Goal: Use online tool/utility: Utilize a website feature to perform a specific function

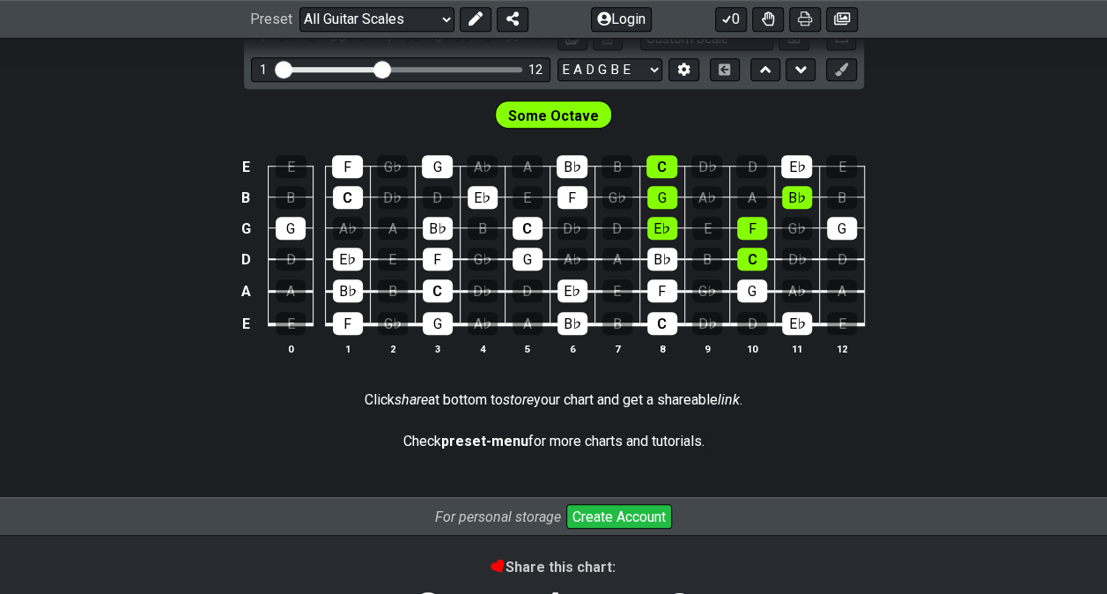
scroll to position [589, 0]
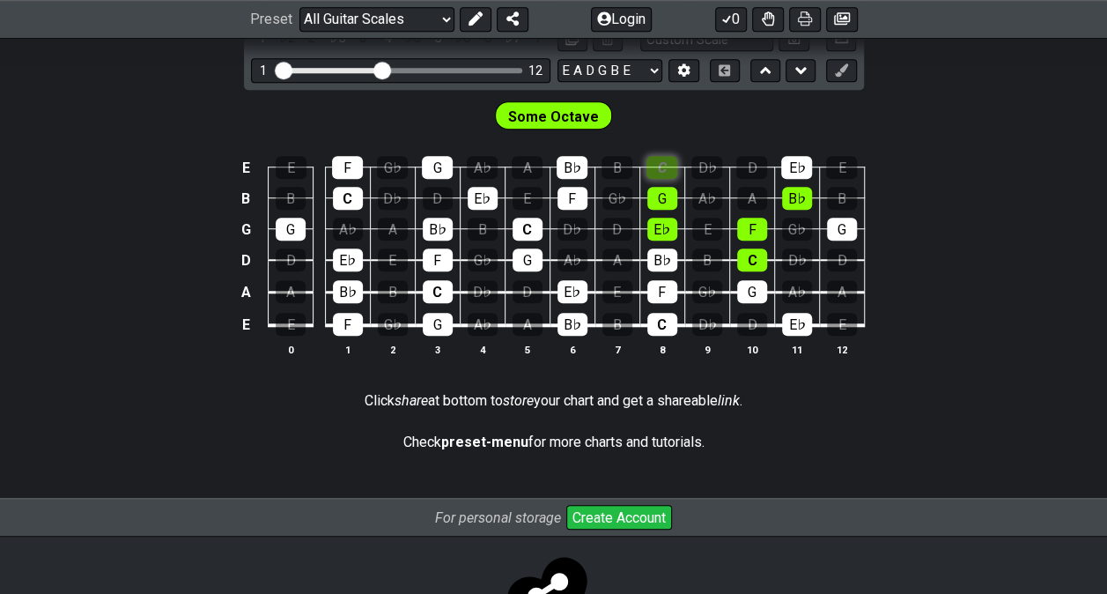
click at [669, 161] on div "C" at bounding box center [661, 167] width 31 height 23
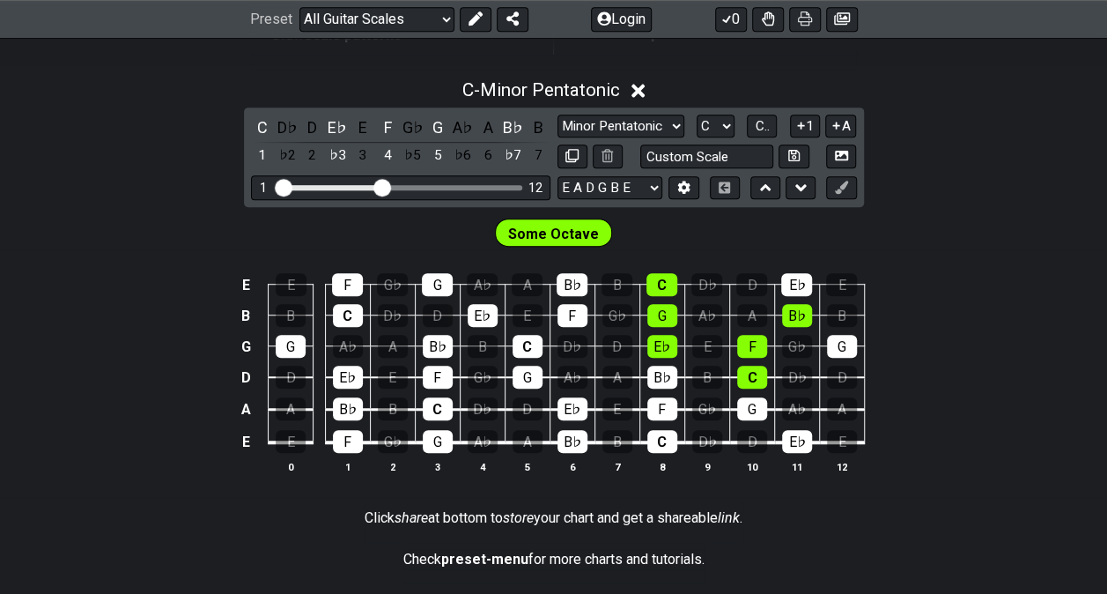
scroll to position [464, 0]
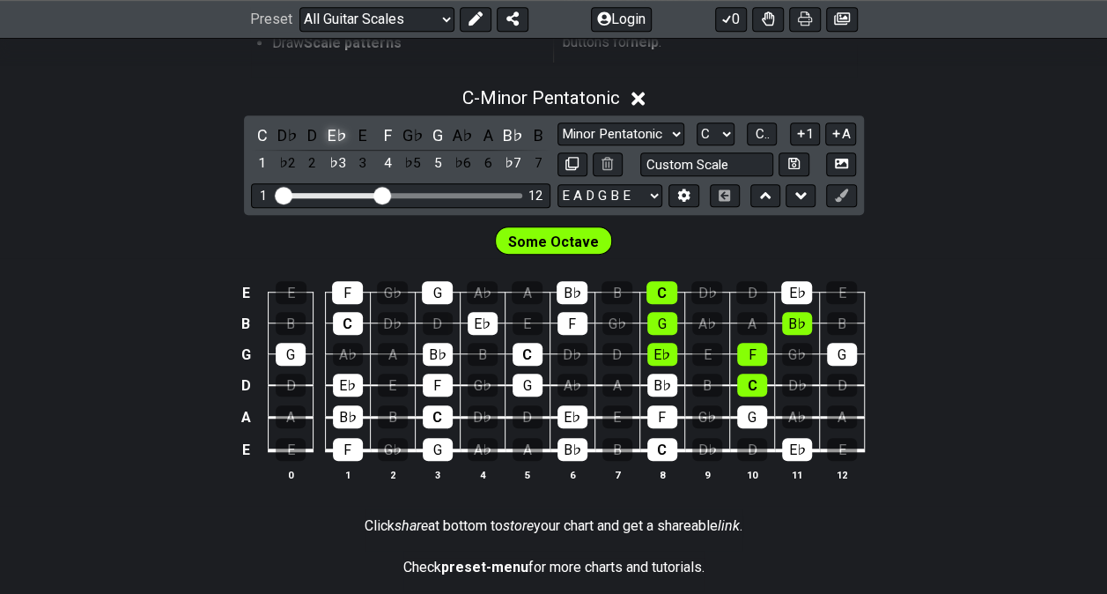
click at [335, 136] on div "E♭" at bounding box center [337, 135] width 23 height 24
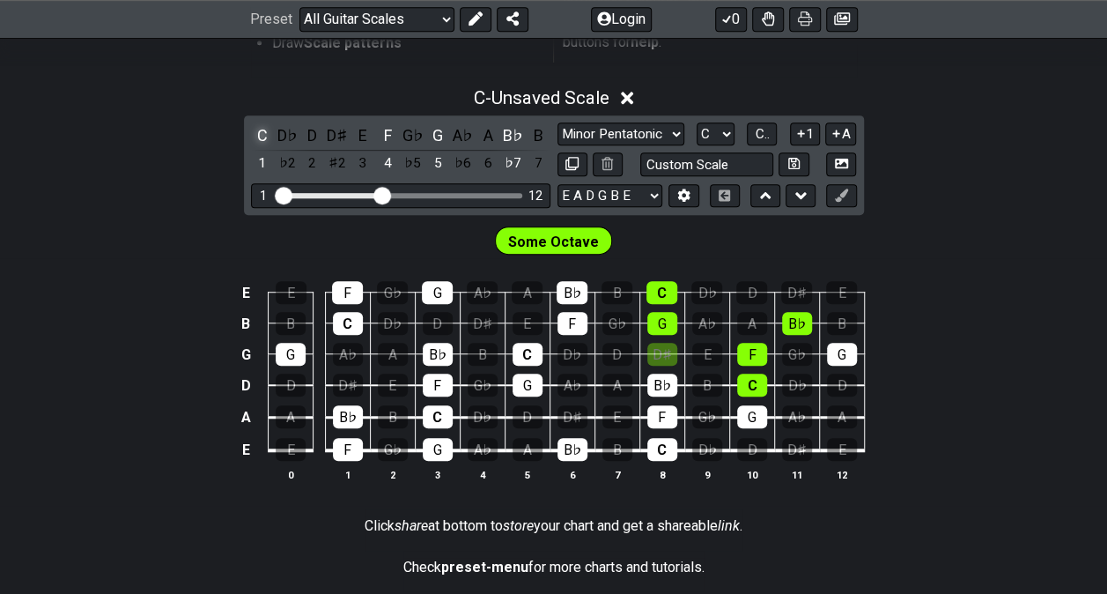
click at [262, 129] on div "C" at bounding box center [262, 135] width 23 height 24
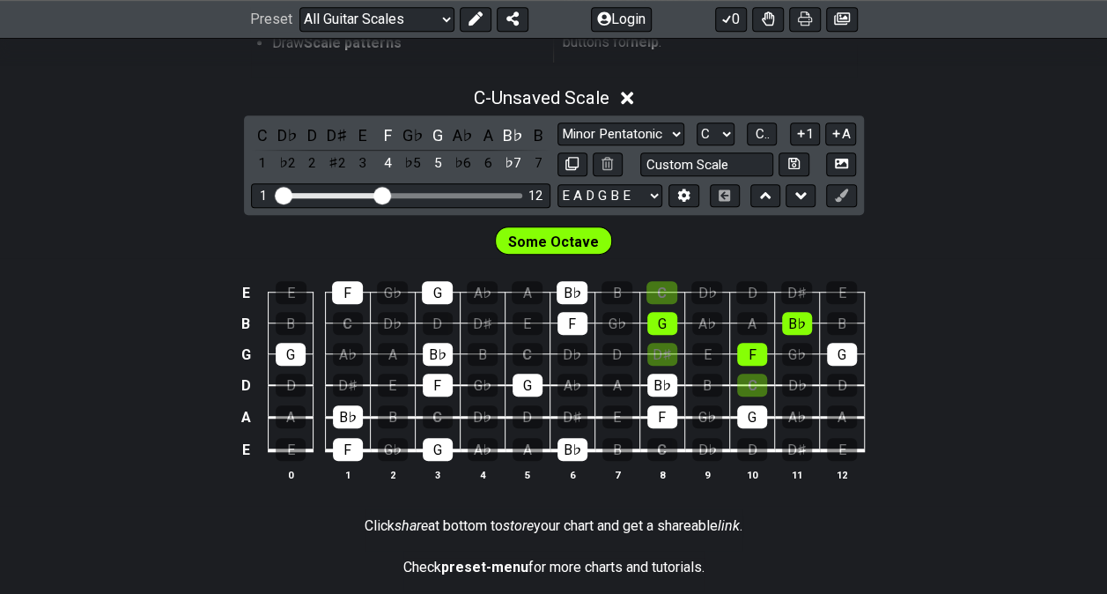
click at [628, 91] on icon at bounding box center [627, 98] width 13 height 18
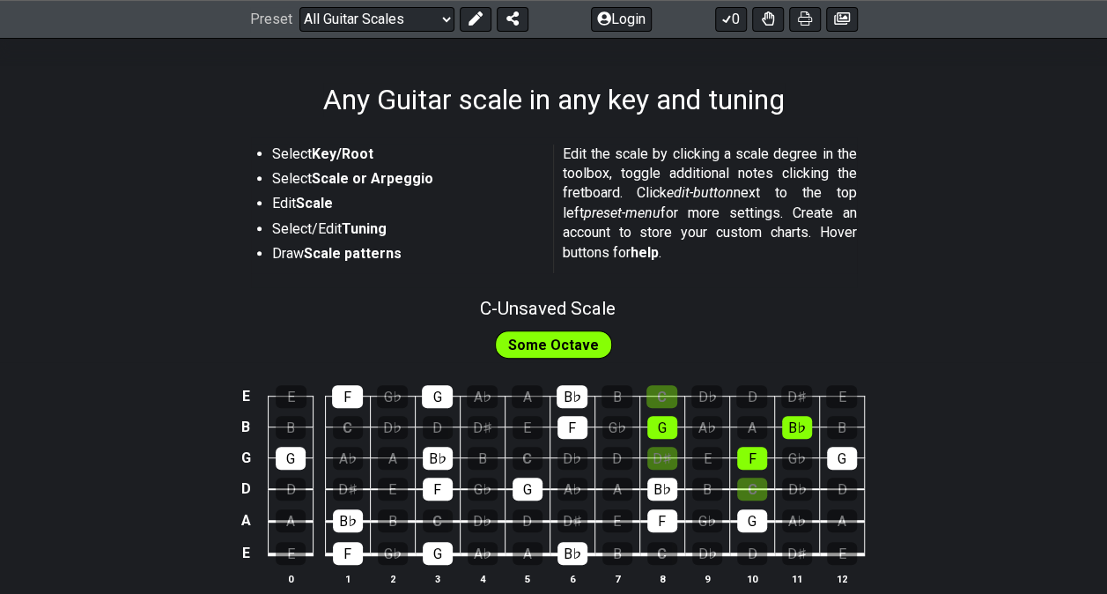
scroll to position [253, 0]
click at [565, 343] on span "Some Octave" at bounding box center [553, 346] width 91 height 26
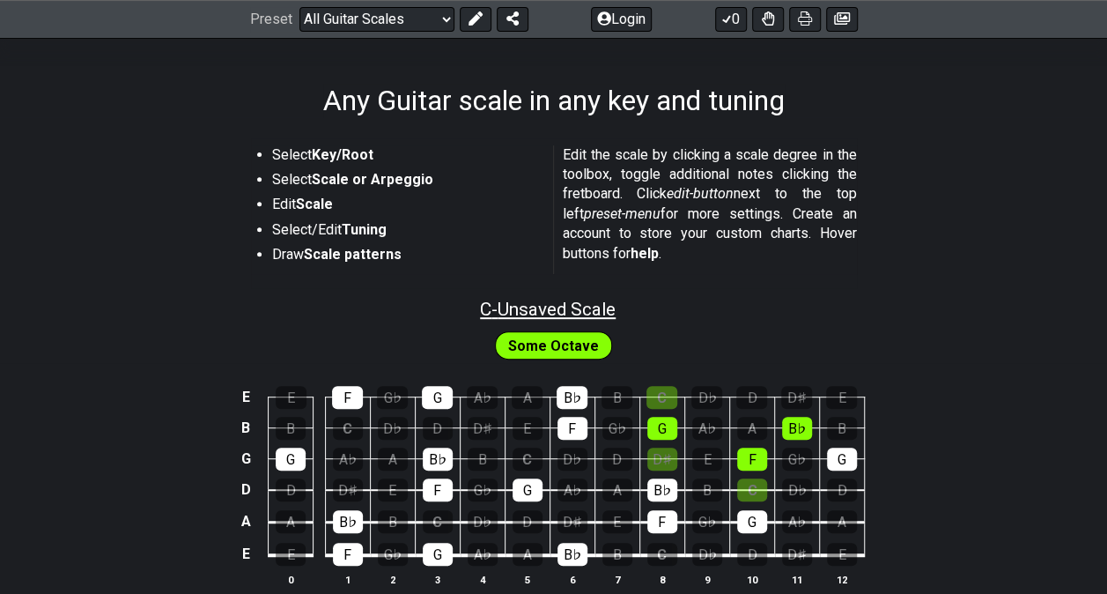
click at [527, 306] on span "C - Unsaved Scale" at bounding box center [548, 309] width 136 height 21
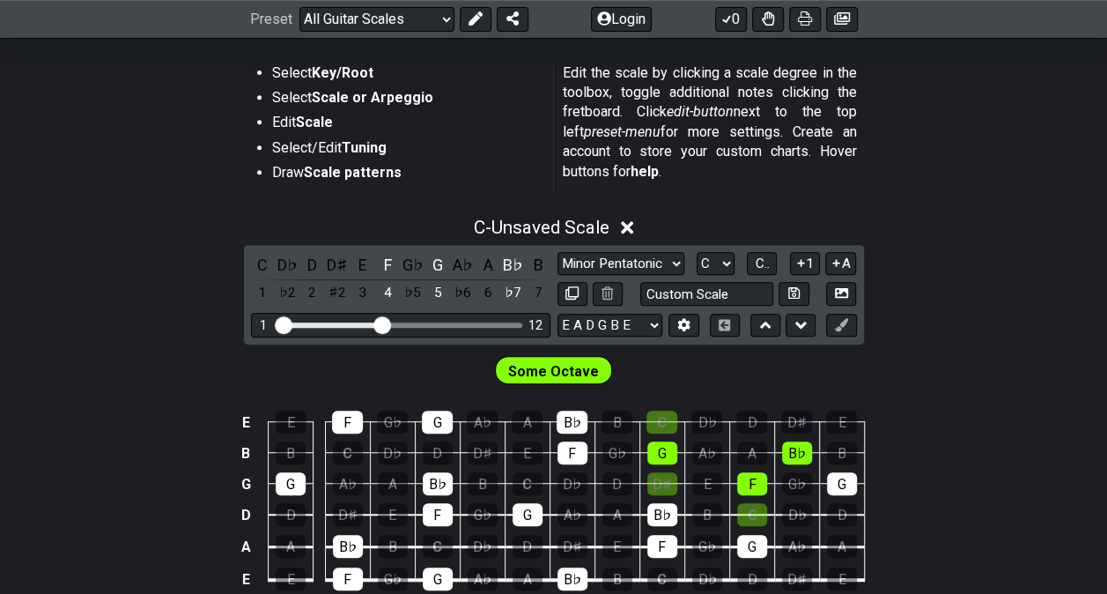
scroll to position [343, 0]
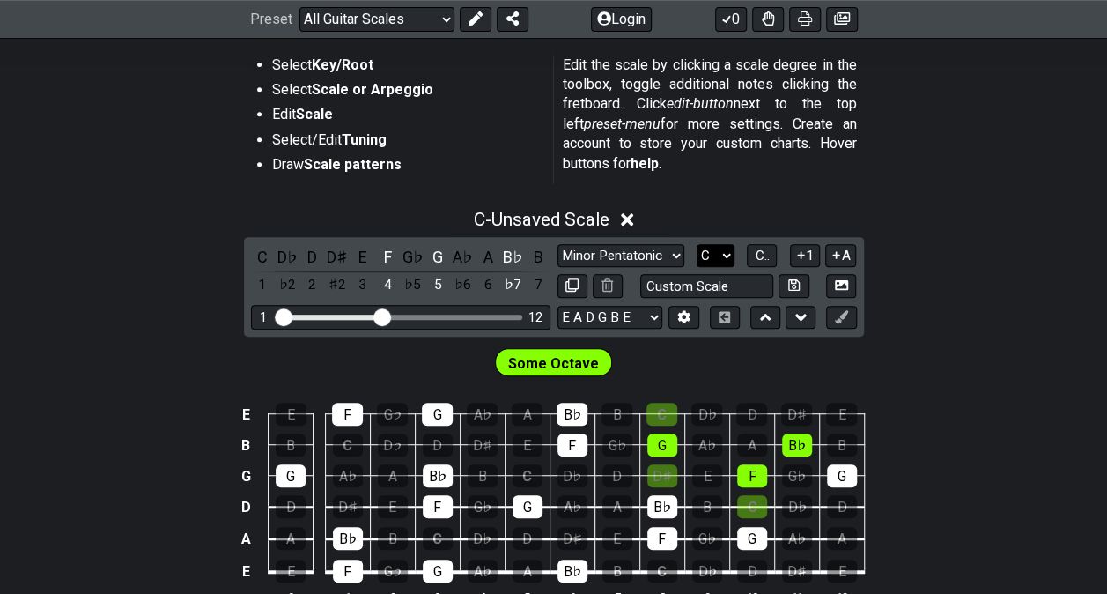
click at [722, 250] on select "A♭ A A♯ B♭ B C C♯ D♭ D D♯ E♭ E F F♯ G♭ G G♯" at bounding box center [716, 256] width 38 height 24
select select "A"
click at [697, 244] on select "A♭ A A♯ B♭ B C C♯ D♭ D D♯ E♭ E F F♯ G♭ G G♯" at bounding box center [716, 256] width 38 height 24
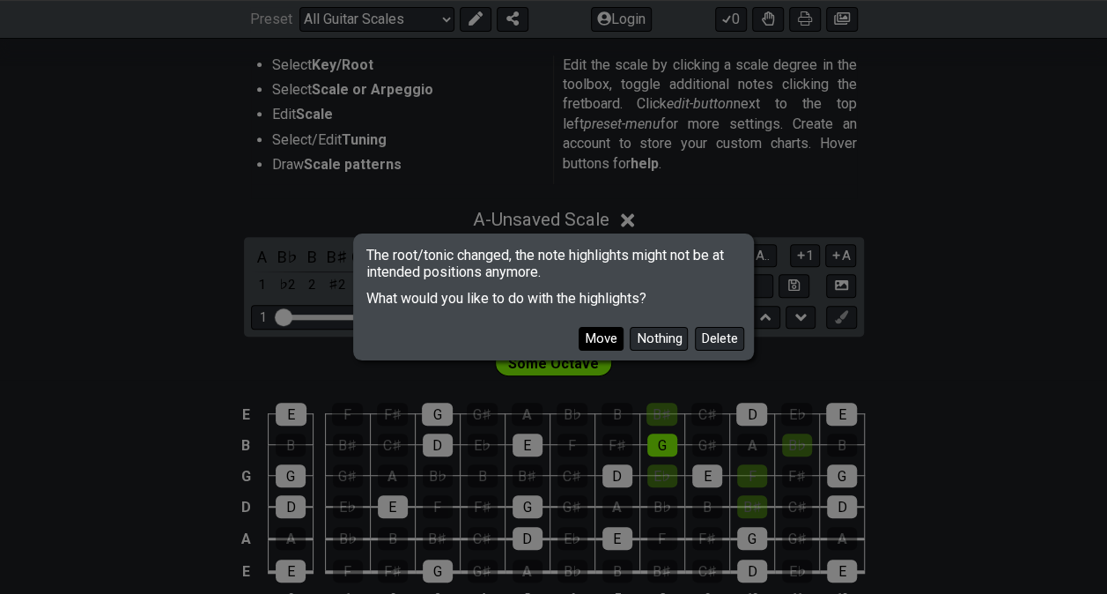
click at [591, 336] on button "Move" at bounding box center [601, 339] width 45 height 24
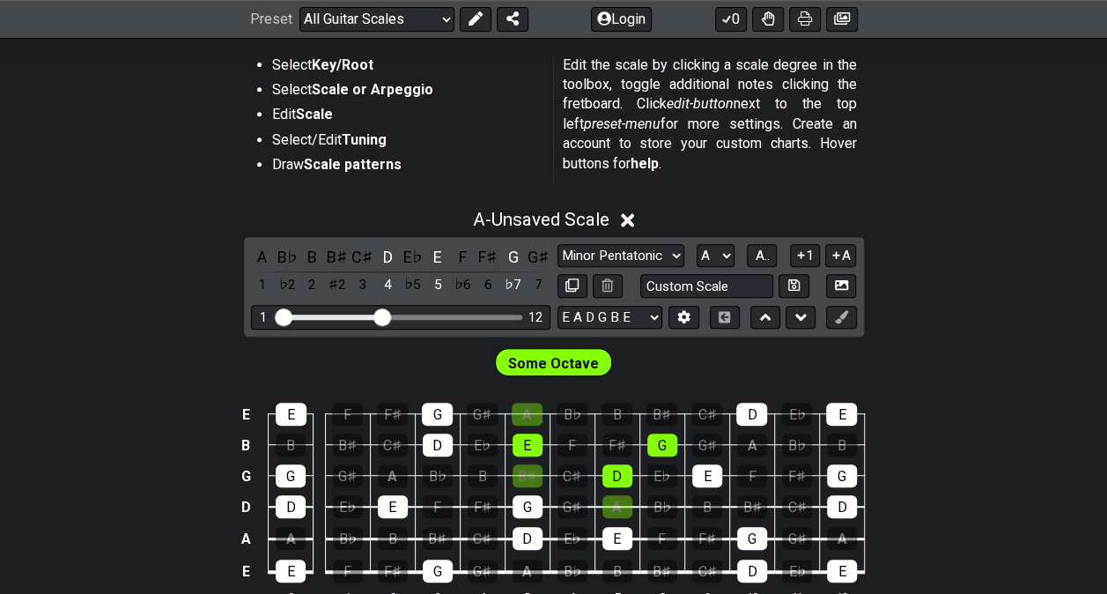
click at [989, 338] on div "Some Octave" at bounding box center [553, 358] width 1107 height 44
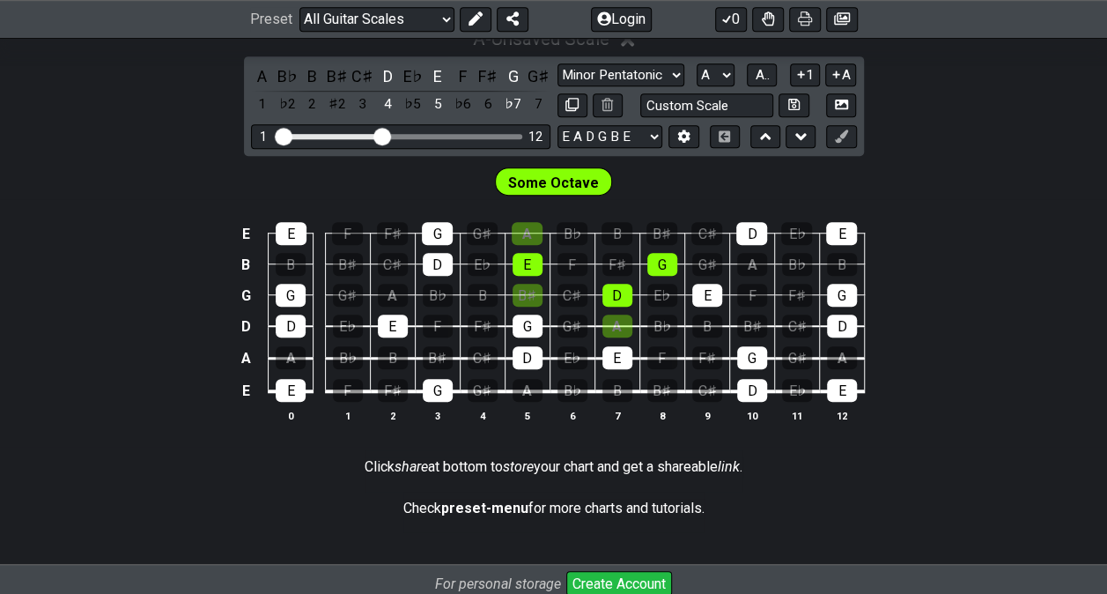
scroll to position [524, 0]
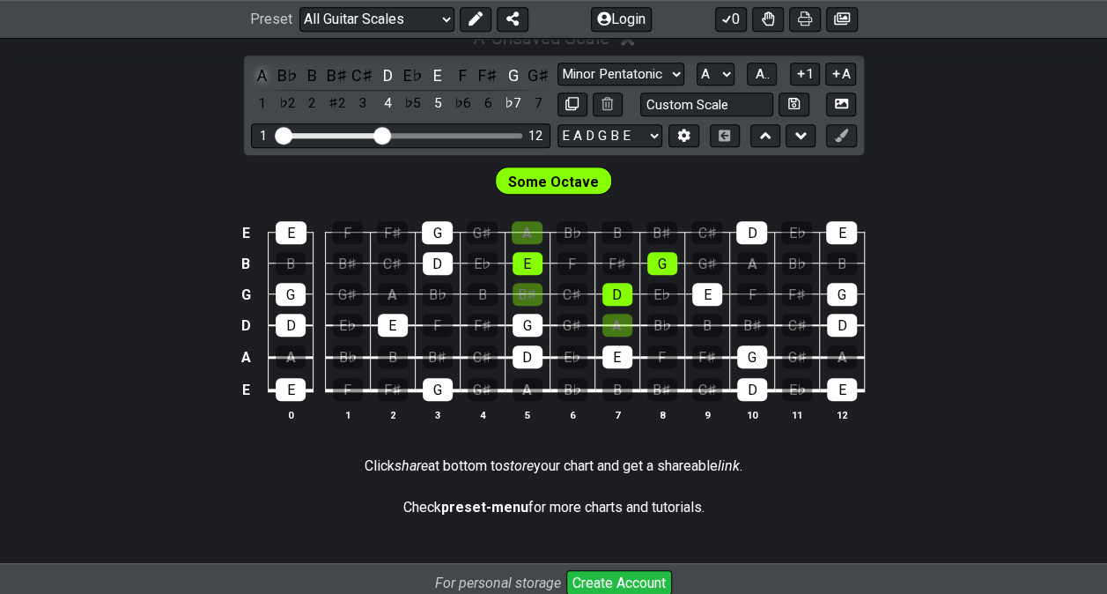
click at [269, 72] on div "A" at bounding box center [262, 75] width 23 height 24
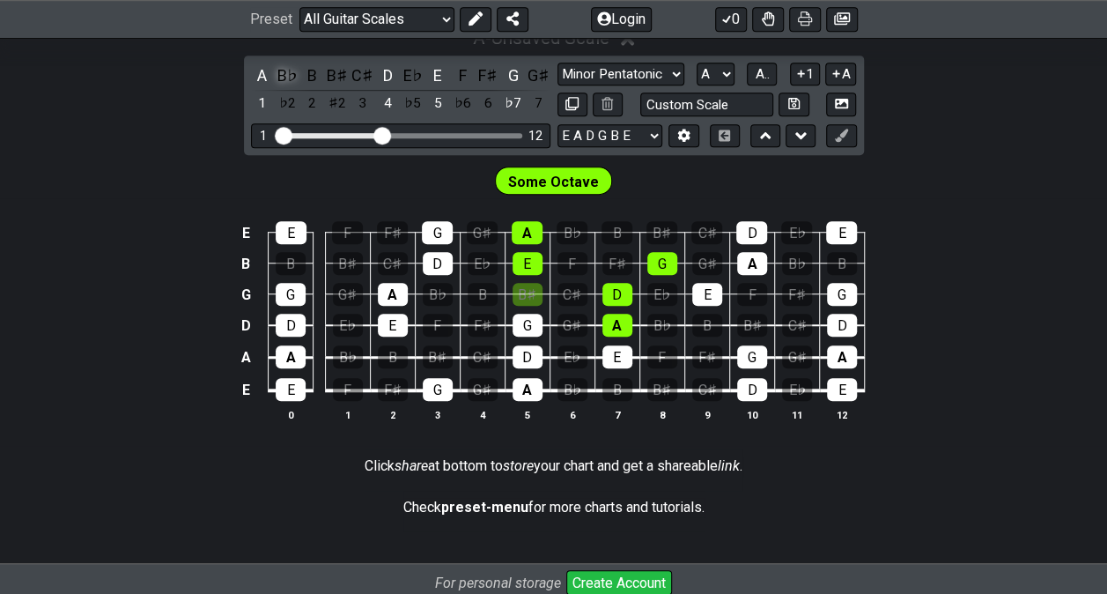
click at [280, 73] on div "B♭" at bounding box center [287, 75] width 23 height 24
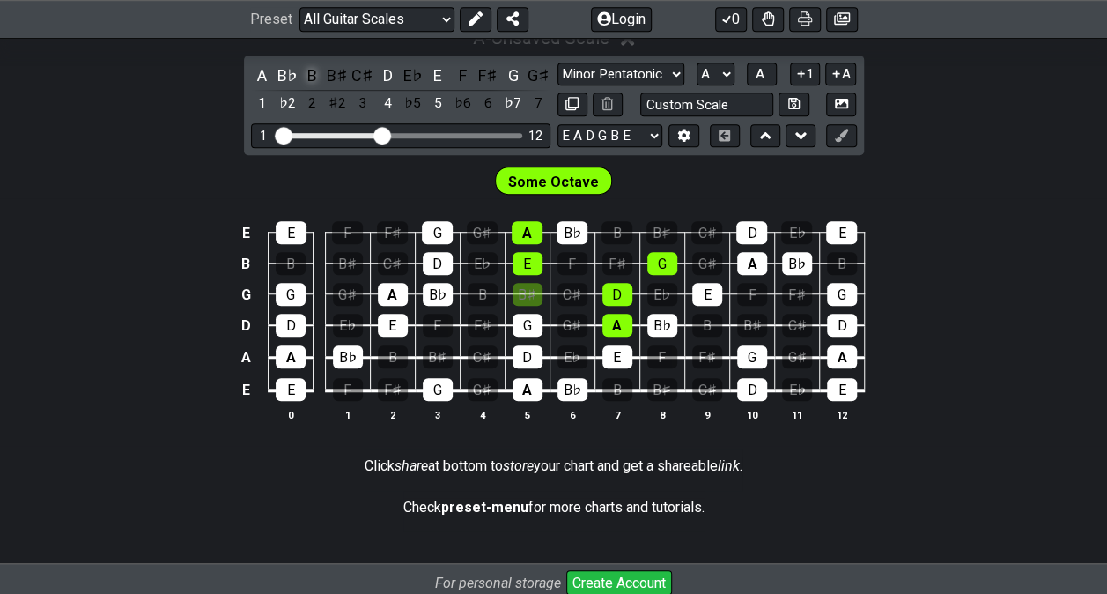
click at [316, 72] on div "B" at bounding box center [312, 75] width 23 height 24
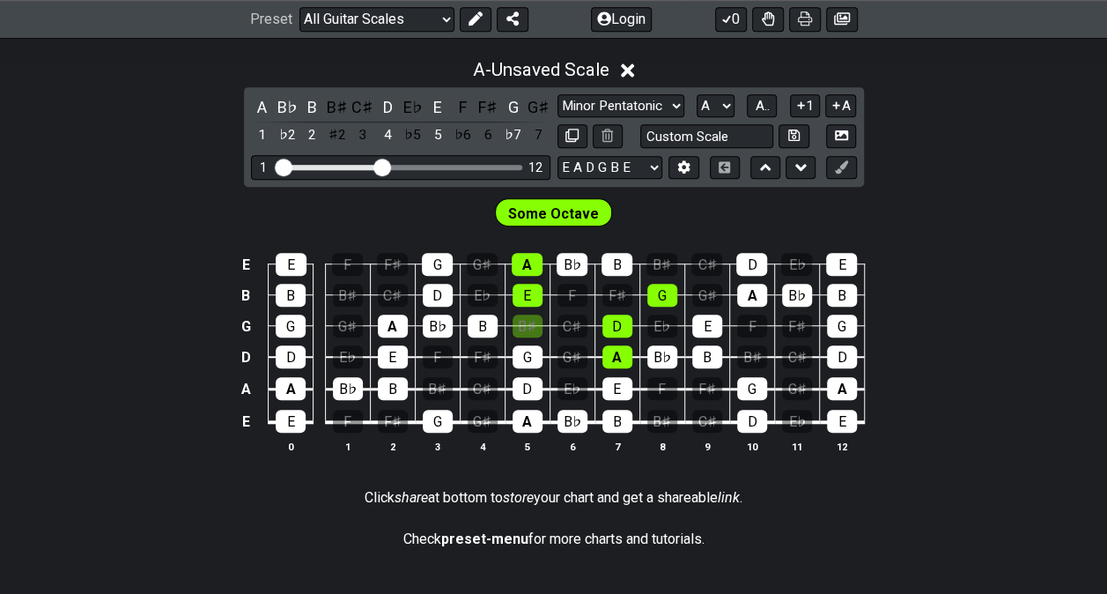
scroll to position [484, 0]
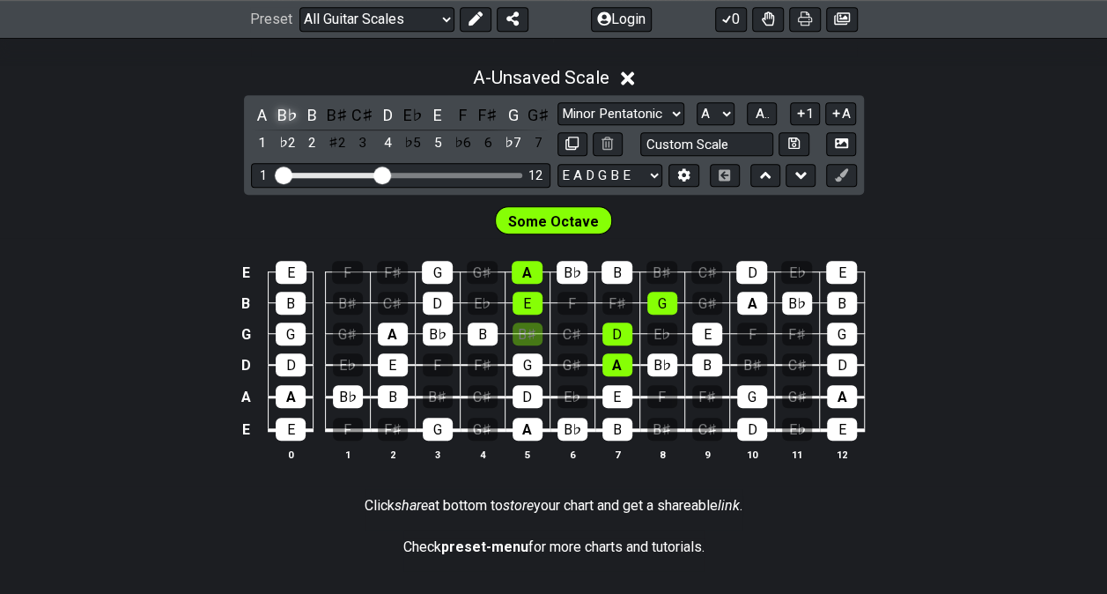
click at [284, 117] on div "B♭" at bounding box center [287, 115] width 23 height 24
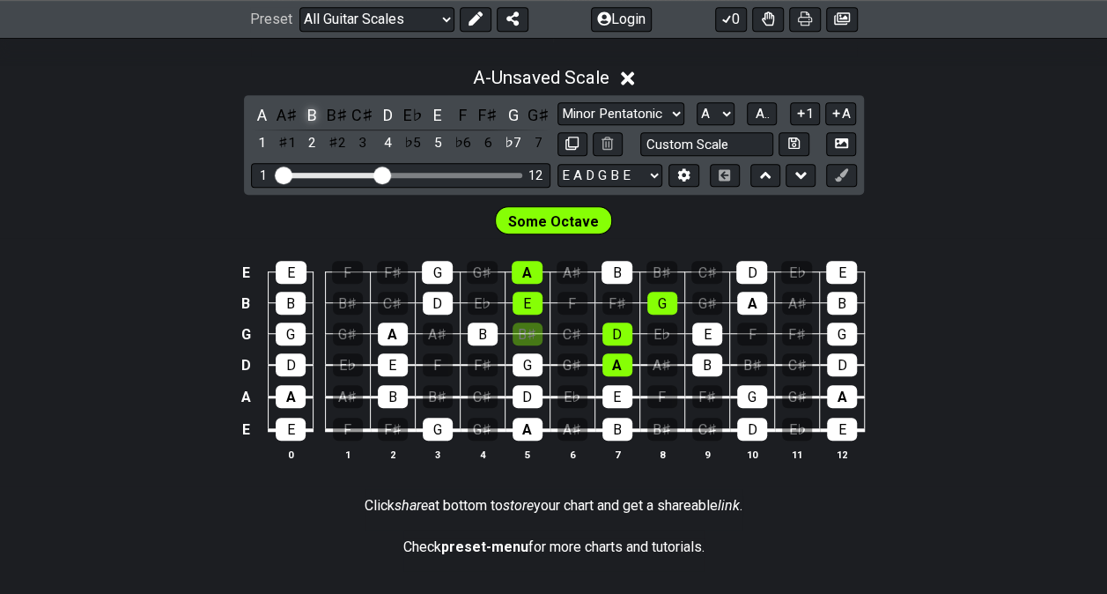
click at [312, 116] on div "B" at bounding box center [312, 115] width 23 height 24
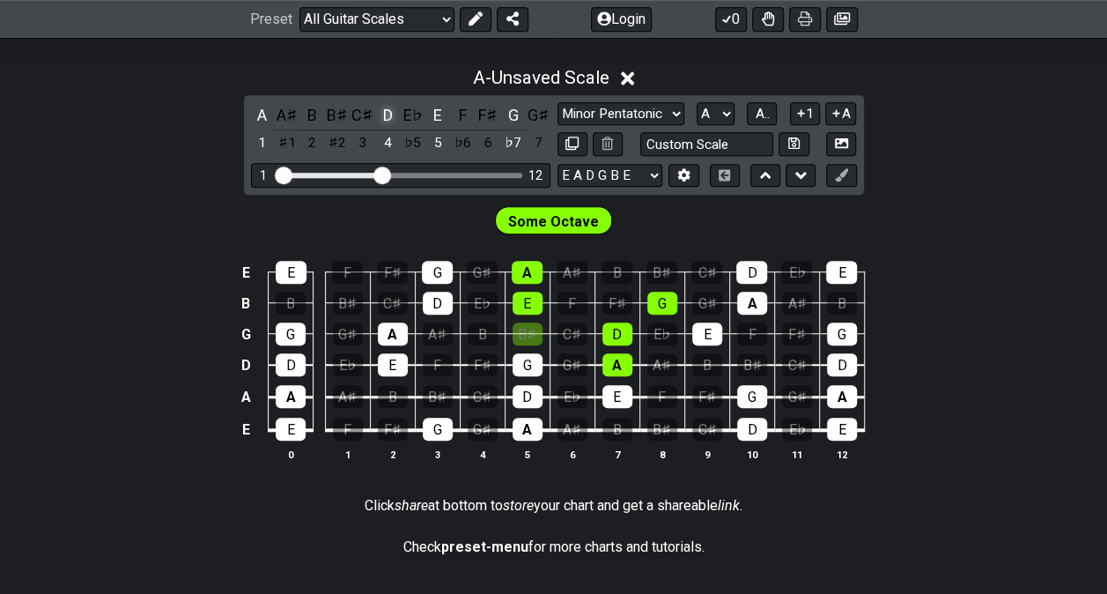
click at [389, 112] on div "D" at bounding box center [387, 115] width 23 height 24
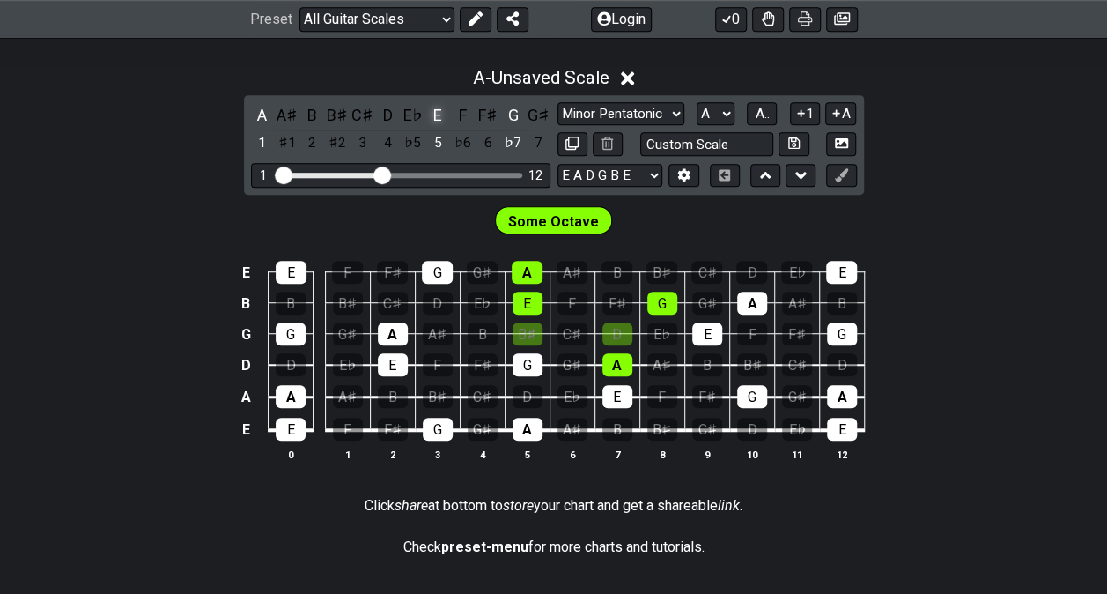
click at [439, 114] on div "E" at bounding box center [437, 115] width 23 height 24
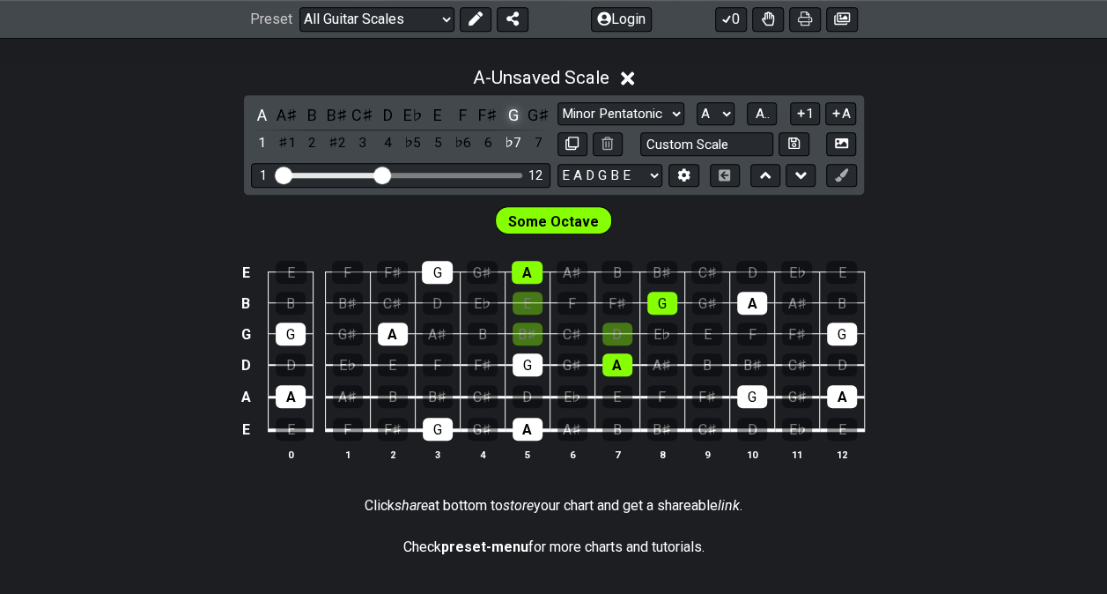
click at [511, 117] on div "G" at bounding box center [513, 115] width 23 height 24
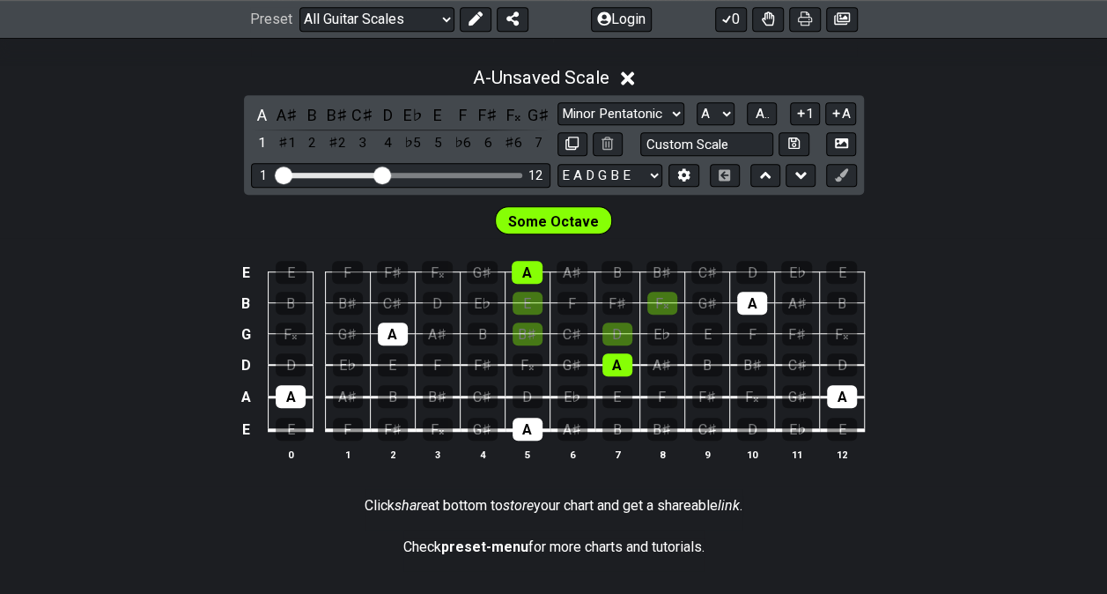
click at [992, 250] on div "E E F F♯ F𝄪 G♯ A A♯ B B♯ C♯ D E♭ E B B B♯ C♯ D E♭ E F F♯ F𝄪 G♯ A A♯ B G F𝄪 G♯ A…" at bounding box center [553, 361] width 1107 height 247
click at [310, 114] on div "B" at bounding box center [312, 115] width 23 height 24
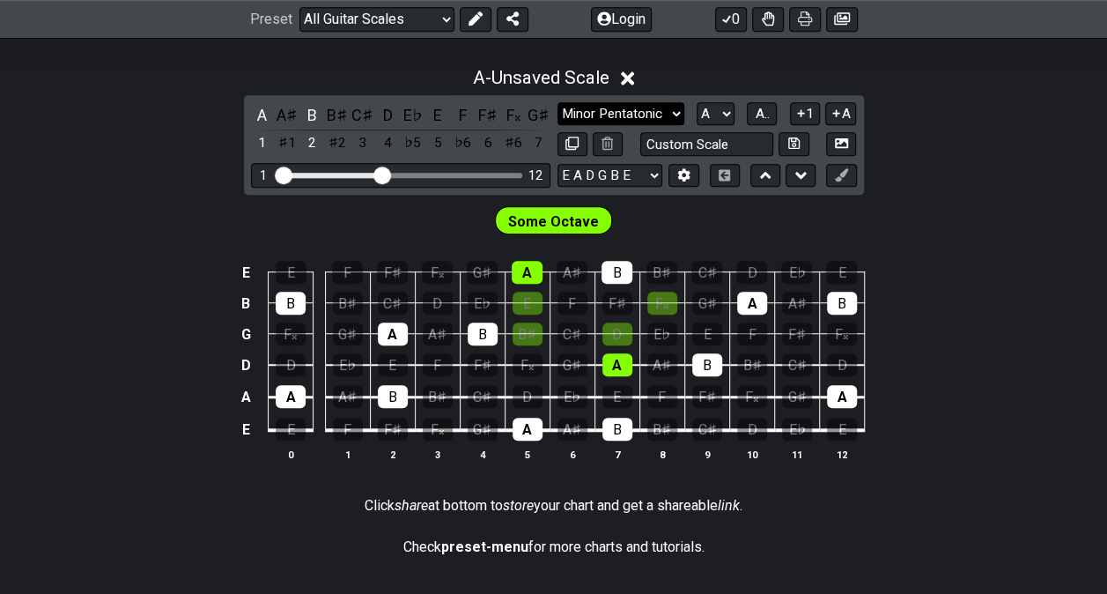
click at [670, 110] on select "Minor Pentatonic Root Minor Pentatonic Major Pentatonic Minor Blues Major Blues…" at bounding box center [621, 114] width 127 height 24
click at [558, 102] on select "Minor Pentatonic Root Minor Pentatonic Major Pentatonic Minor Blues Major Blues…" at bounding box center [621, 114] width 127 height 24
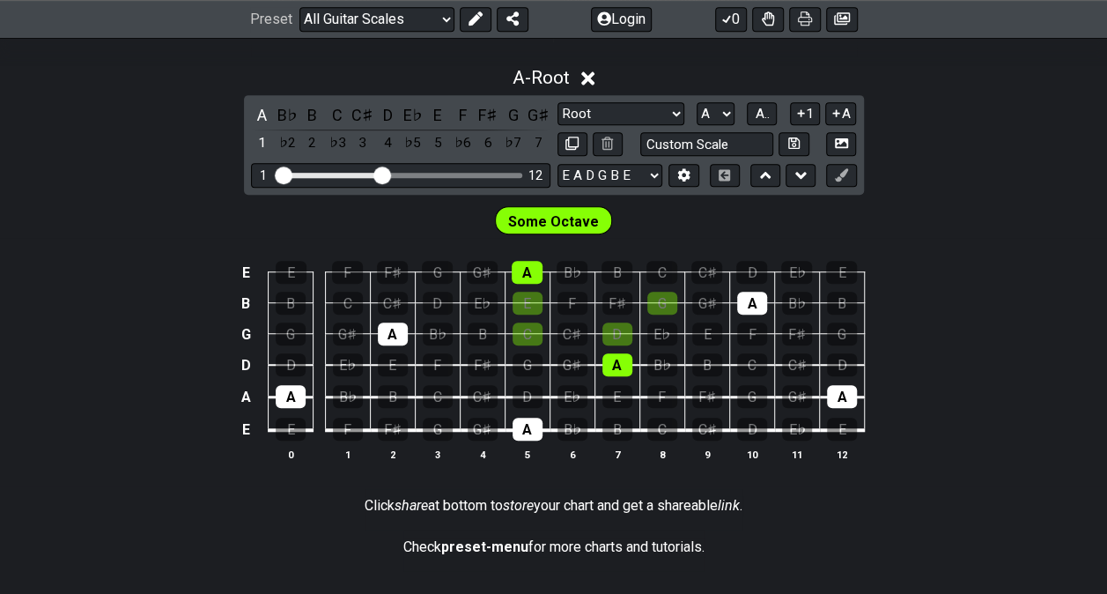
click at [953, 246] on div "E E F F♯ G G♯ A B♭ B C C♯ D E♭ E B B C C♯ D E♭ E F F♯ G G♯ A B♭ B G G G♯ A B♭ B…" at bounding box center [553, 361] width 1107 height 247
click at [673, 110] on select "Minor Pentatonic Root Minor Pentatonic Major Pentatonic Minor Blues Major Blues…" at bounding box center [621, 114] width 127 height 24
select select "Minor Blues"
click at [558, 102] on select "Minor Pentatonic Root Minor Pentatonic Major Pentatonic Minor Blues Major Blues…" at bounding box center [621, 114] width 127 height 24
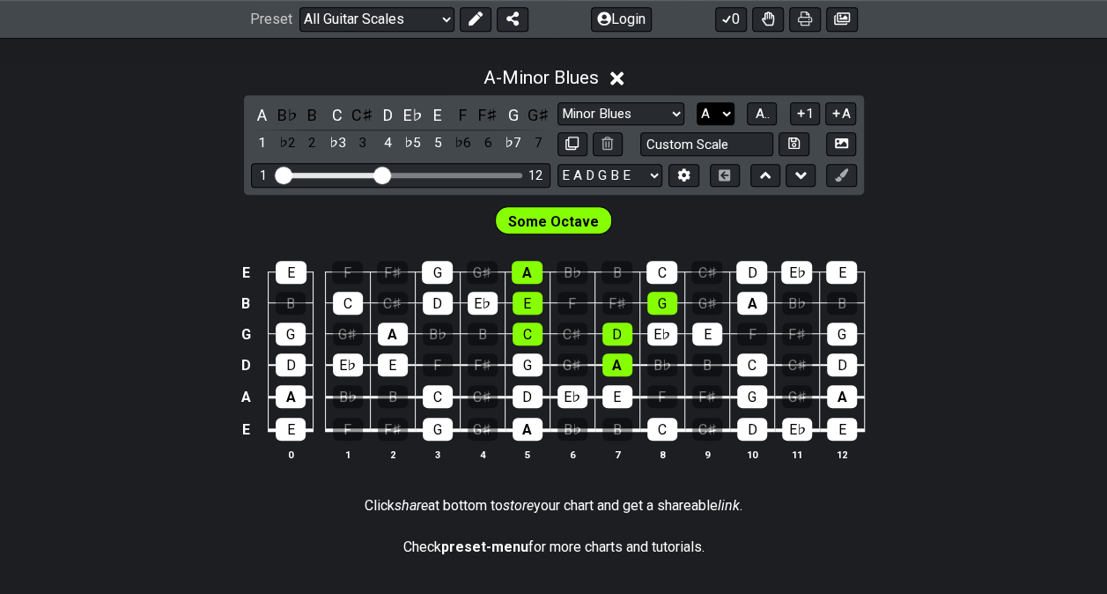
click at [726, 107] on select "A♭ A A♯ B♭ B C C♯ D♭ D D♯ E♭ E F F♯ G♭ G G♯" at bounding box center [716, 114] width 38 height 24
click at [697, 102] on select "A♭ A A♯ B♭ B C C♯ D♭ D D♯ E♭ E F F♯ G♭ G G♯" at bounding box center [716, 114] width 38 height 24
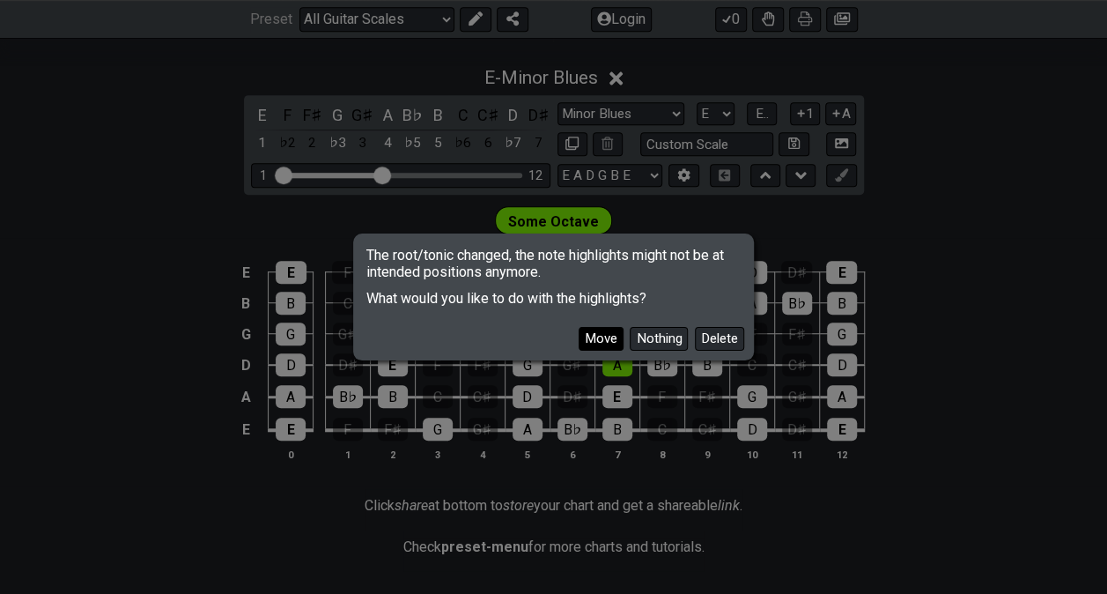
click at [608, 343] on button "Move" at bounding box center [601, 339] width 45 height 24
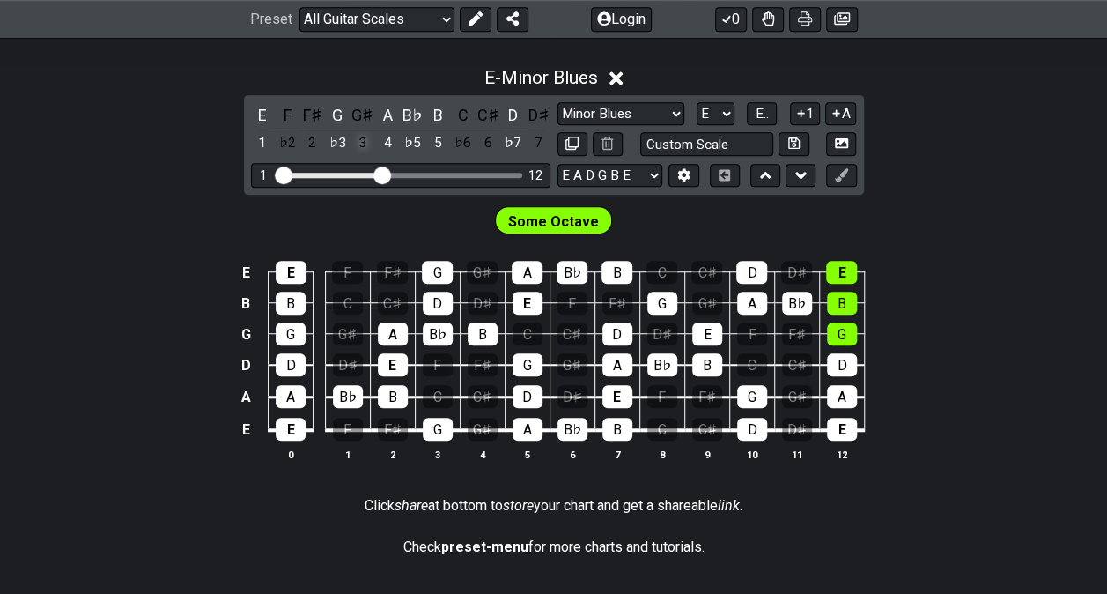
click at [373, 150] on div "3" at bounding box center [362, 143] width 23 height 24
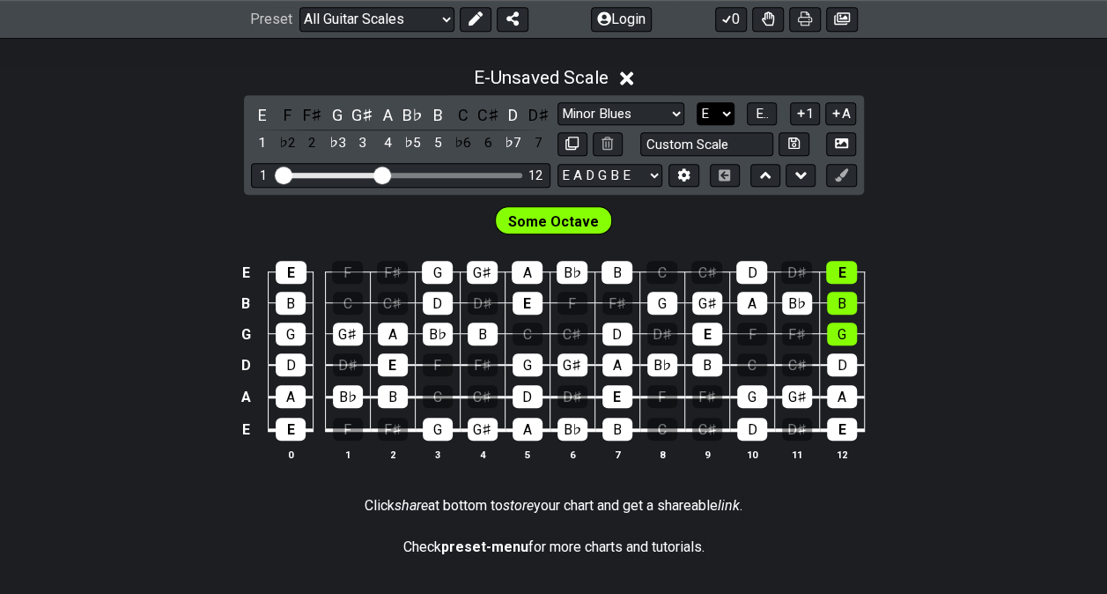
click at [727, 111] on select "A♭ A A♯ B♭ B C C♯ D♭ D D♯ E♭ E F F♯ G♭ G G♯" at bounding box center [716, 114] width 38 height 24
click at [697, 102] on select "A♭ A A♯ B♭ B C C♯ D♭ D D♯ E♭ E F F♯ G♭ G G♯" at bounding box center [716, 114] width 38 height 24
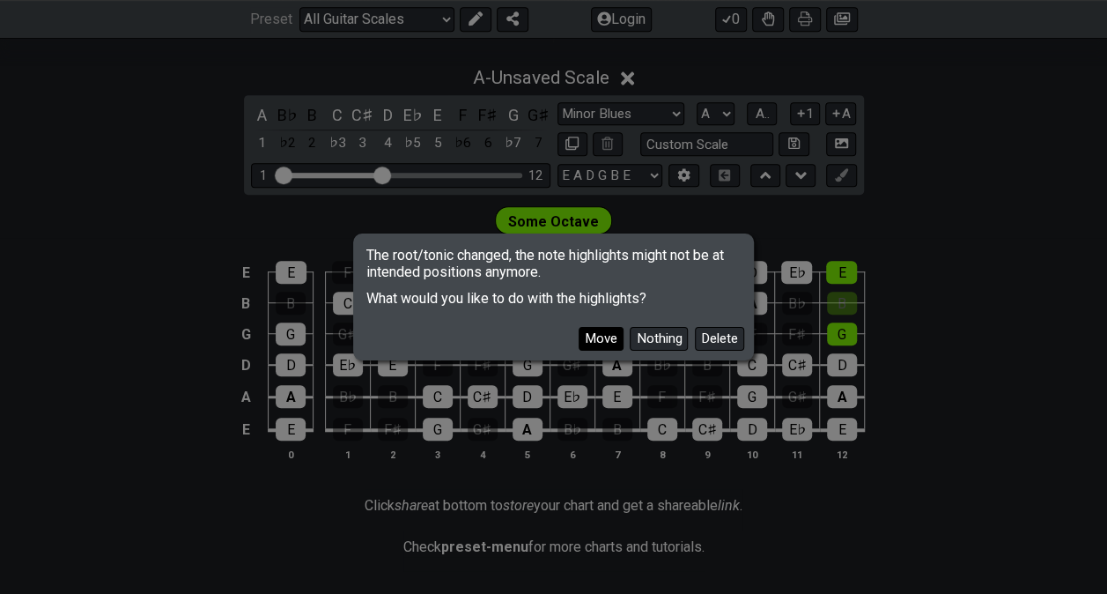
click at [606, 342] on button "Move" at bounding box center [601, 339] width 45 height 24
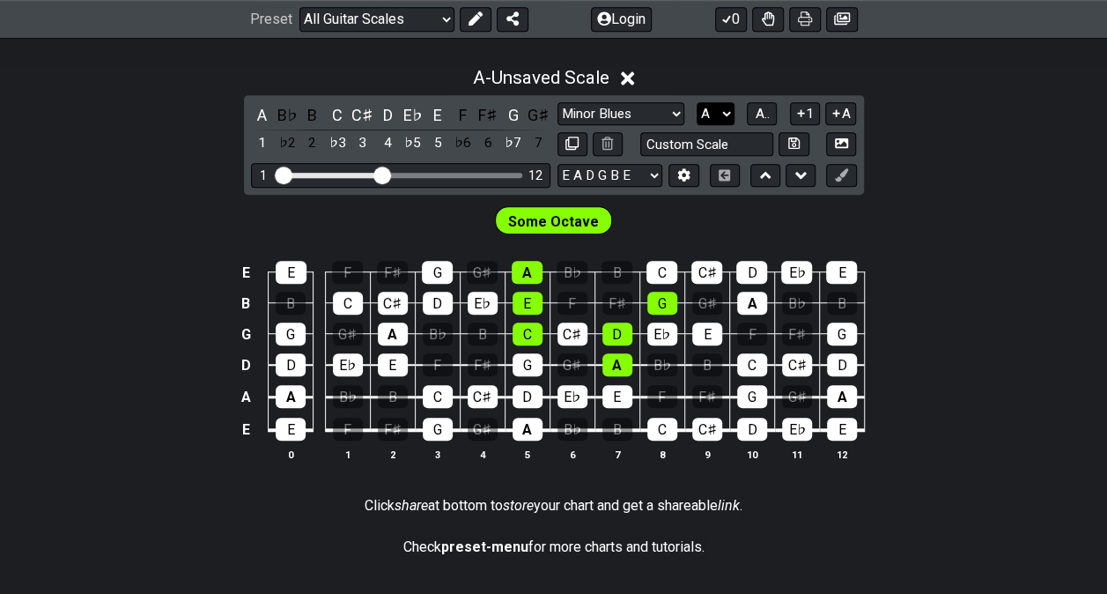
click at [731, 114] on select "A♭ A A♯ B♭ B C C♯ D♭ D D♯ E♭ E F F♯ G♭ G G♯" at bounding box center [716, 114] width 38 height 24
click at [697, 102] on select "A♭ A A♯ B♭ B C C♯ D♭ D D♯ E♭ E F F♯ G♭ G G♯" at bounding box center [716, 114] width 38 height 24
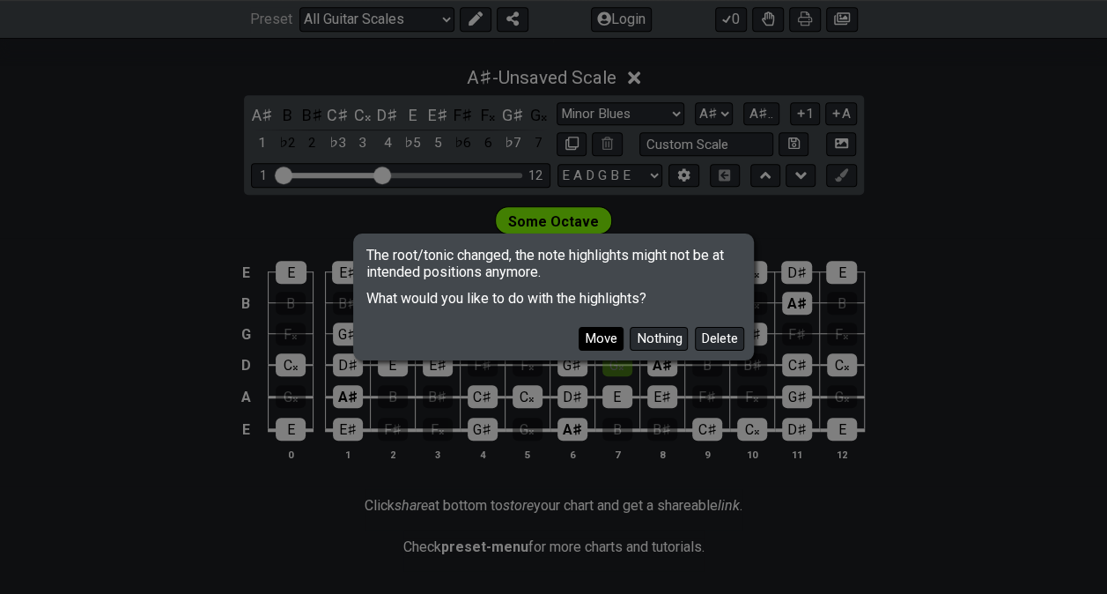
click at [597, 331] on button "Move" at bounding box center [601, 339] width 45 height 24
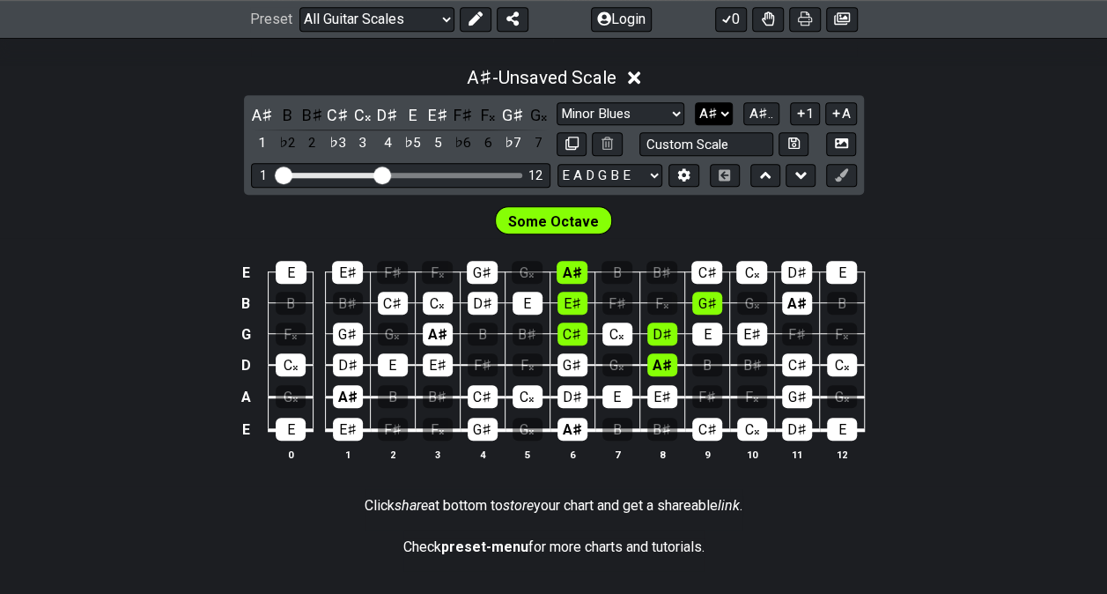
click at [722, 119] on select "A♭ A A♯ B♭ B C C♯ D♭ D D♯ E♭ E F F♯ G♭ G G♯" at bounding box center [714, 114] width 38 height 24
click at [697, 102] on select "A♭ A A♯ B♭ B C C♯ D♭ D D♯ E♭ E F F♯ G♭ G G♯" at bounding box center [714, 114] width 38 height 24
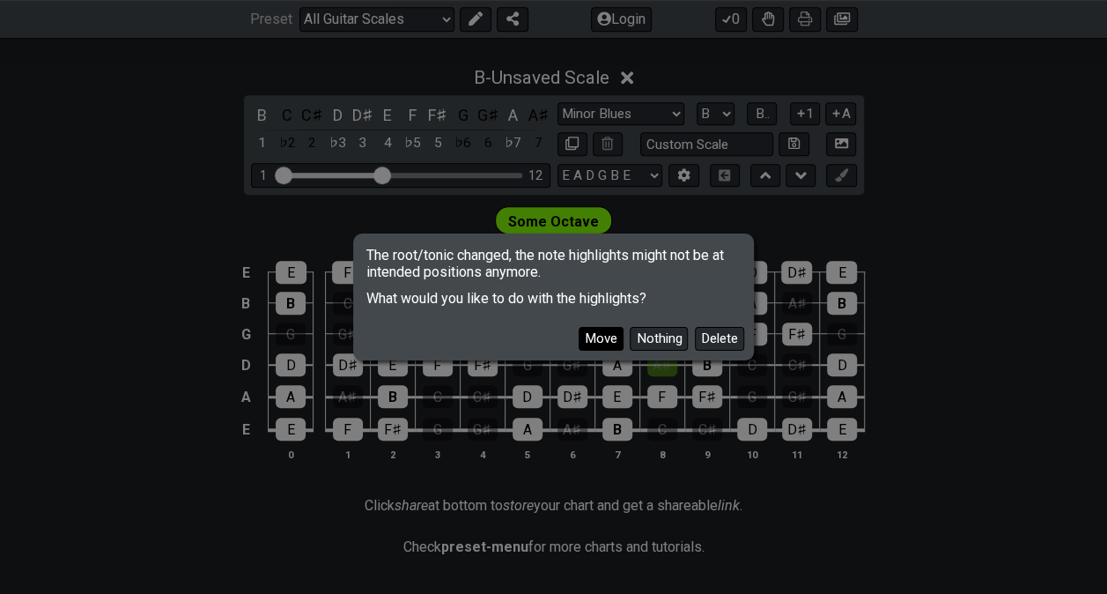
click at [596, 339] on button "Move" at bounding box center [601, 339] width 45 height 24
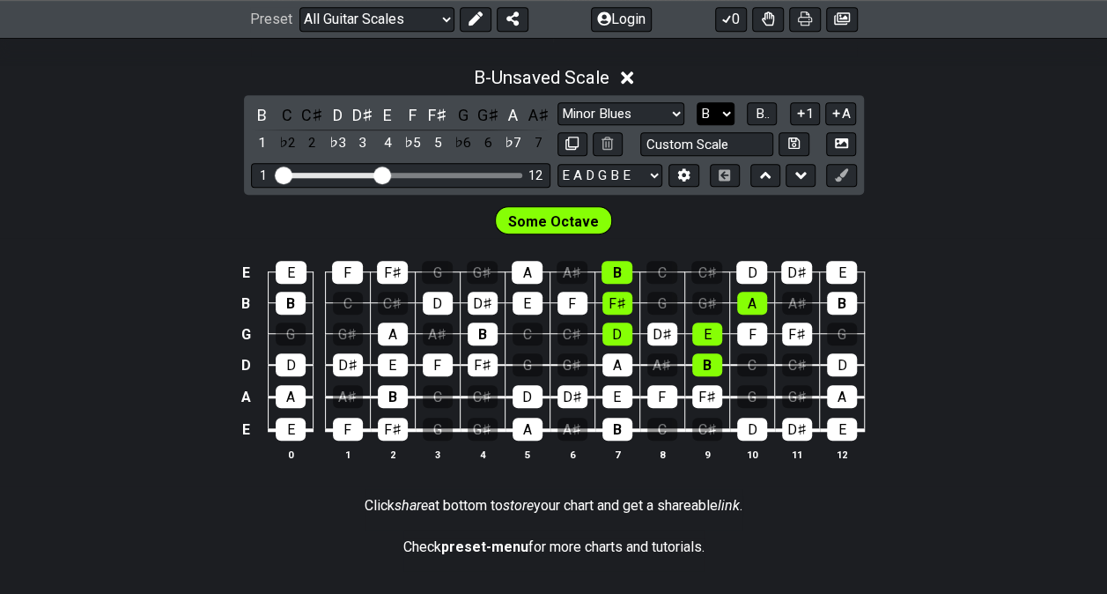
click at [729, 112] on select "A♭ A A♯ B♭ B C C♯ D♭ D D♯ E♭ E F F♯ G♭ G G♯" at bounding box center [716, 114] width 38 height 24
click at [697, 102] on select "A♭ A A♯ B♭ B C C♯ D♭ D D♯ E♭ E F F♯ G♭ G G♯" at bounding box center [716, 114] width 38 height 24
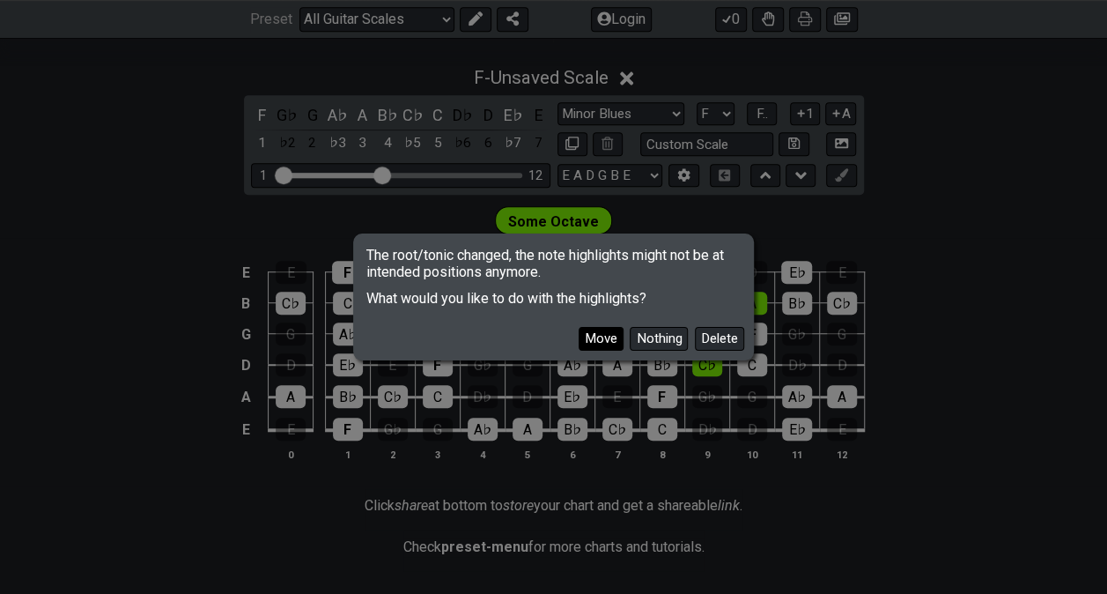
click at [592, 337] on button "Move" at bounding box center [601, 339] width 45 height 24
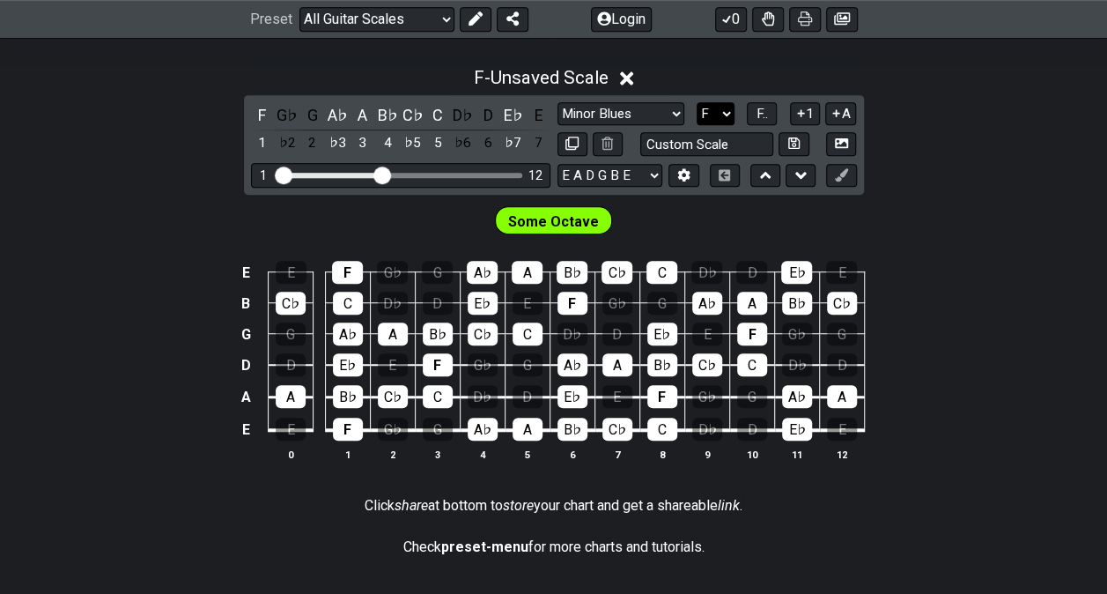
click at [728, 115] on select "A♭ A A♯ B♭ B C C♯ D♭ D D♯ E♭ E F F♯ G♭ G G♯" at bounding box center [716, 114] width 38 height 24
click at [697, 102] on select "A♭ A A♯ B♭ B C C♯ D♭ D D♯ E♭ E F F♯ G♭ G G♯" at bounding box center [716, 114] width 38 height 24
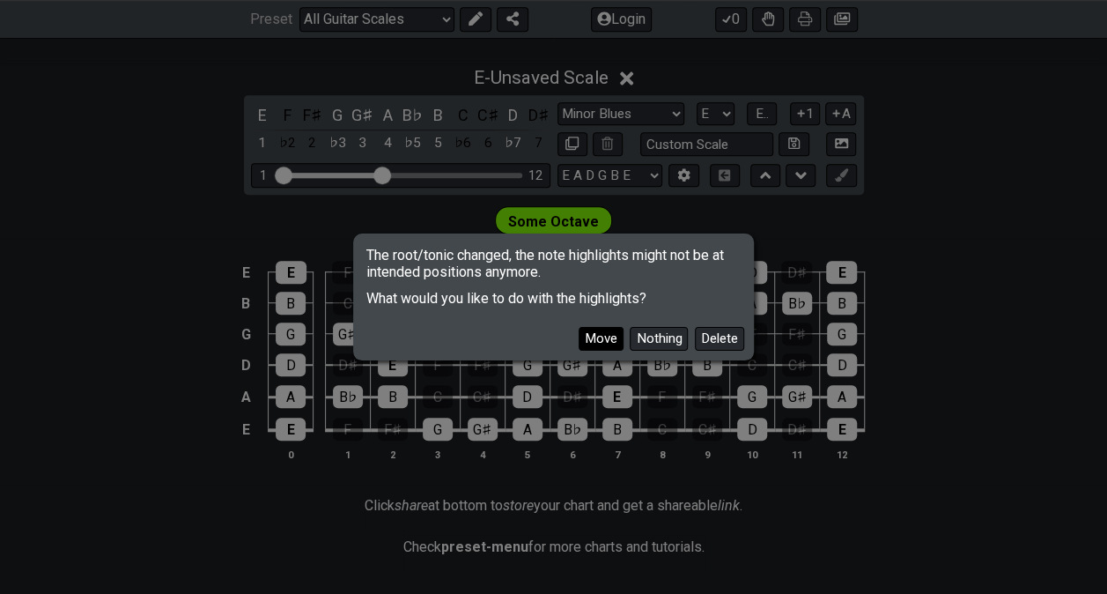
click at [604, 336] on button "Move" at bounding box center [601, 339] width 45 height 24
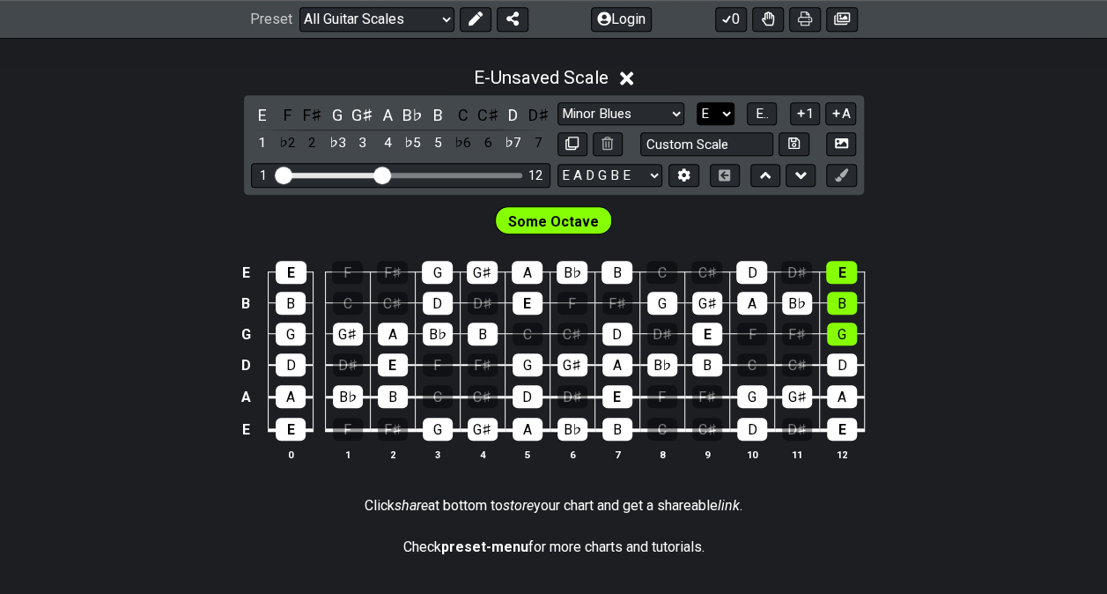
click at [733, 107] on select "A♭ A A♯ B♭ B C C♯ D♭ D D♯ E♭ E F F♯ G♭ G G♯" at bounding box center [716, 114] width 38 height 24
select select "A"
click at [697, 102] on select "A♭ A A♯ B♭ B C C♯ D♭ D D♯ E♭ E F F♯ G♭ G G♯" at bounding box center [716, 114] width 38 height 24
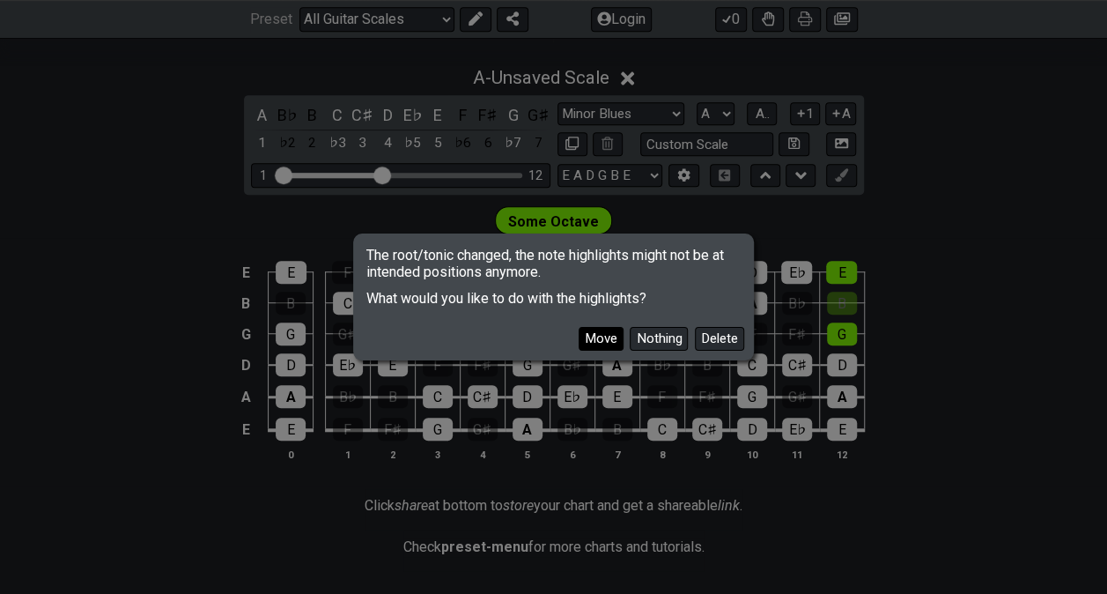
click at [609, 338] on button "Move" at bounding box center [601, 339] width 45 height 24
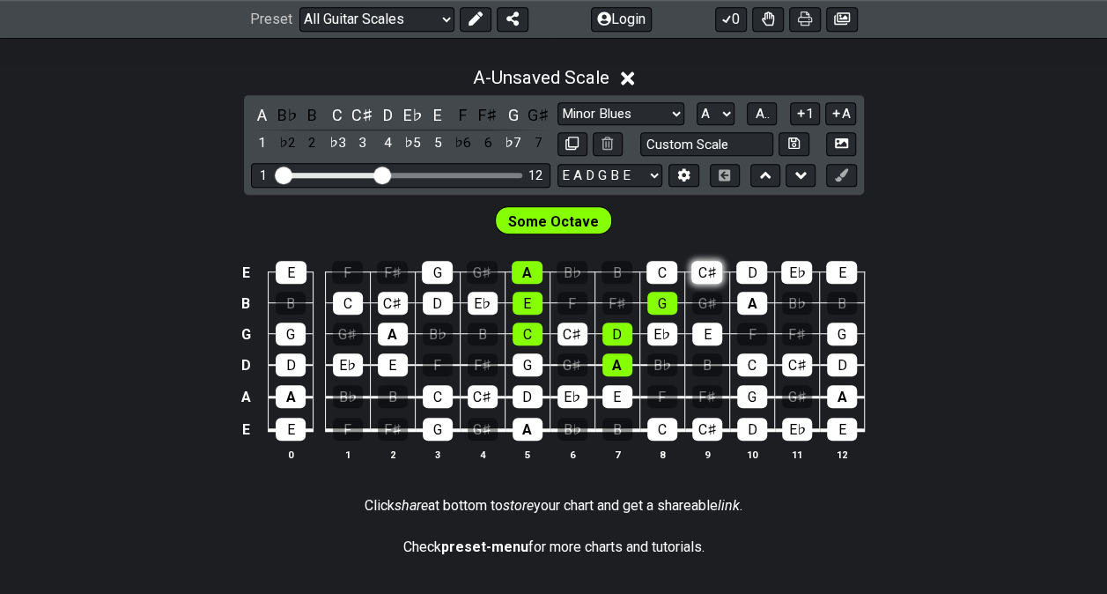
click at [710, 269] on div "C♯" at bounding box center [706, 272] width 31 height 23
click at [698, 265] on div "C♯" at bounding box center [706, 272] width 31 height 23
click at [675, 112] on select "Minor Pentatonic Root Minor Pentatonic Major Pentatonic Minor Blues Major Blues…" at bounding box center [621, 114] width 127 height 24
select select "Minor Pentatonic"
click at [558, 102] on select "Minor Pentatonic Root Minor Pentatonic Major Pentatonic Minor Blues Major Blues…" at bounding box center [621, 114] width 127 height 24
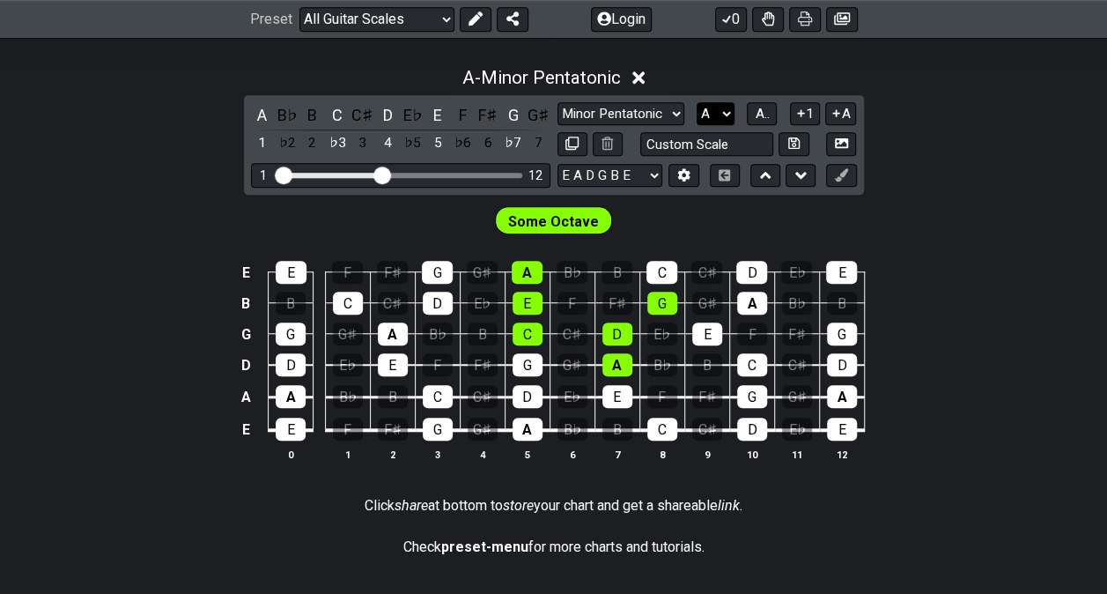
click at [725, 115] on select "A♭ A A♯ B♭ B C C♯ D♭ D D♯ E♭ E F F♯ G♭ G G♯" at bounding box center [716, 114] width 38 height 24
select select "B"
click at [697, 102] on select "A♭ A A♯ B♭ B C C♯ D♭ D D♯ E♭ E F F♯ G♭ G G♯" at bounding box center [716, 114] width 38 height 24
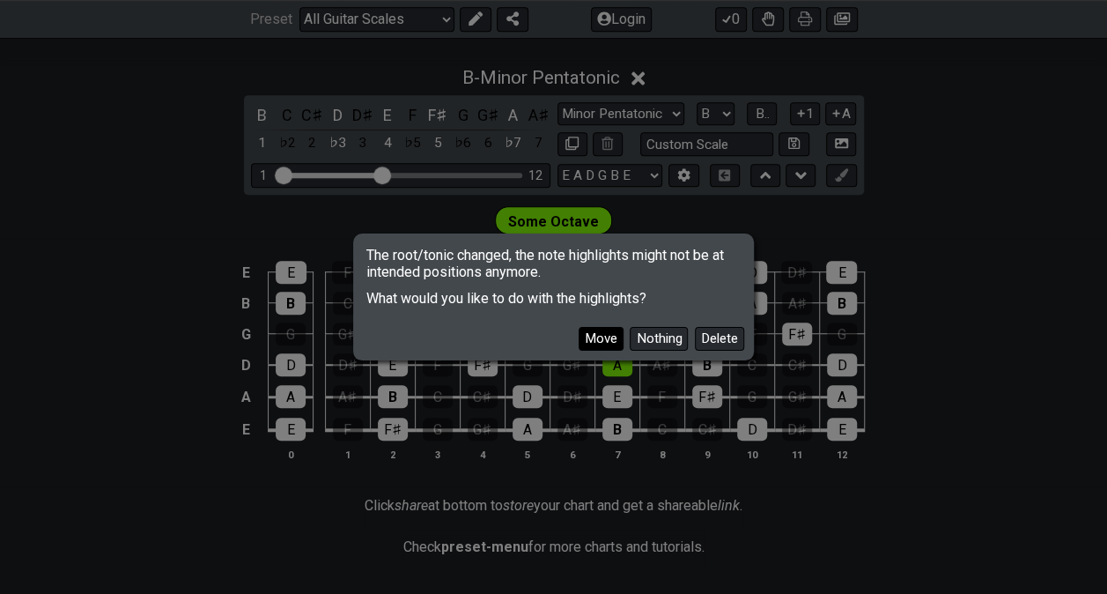
click at [605, 342] on button "Move" at bounding box center [601, 339] width 45 height 24
